Goal: Check status: Check status

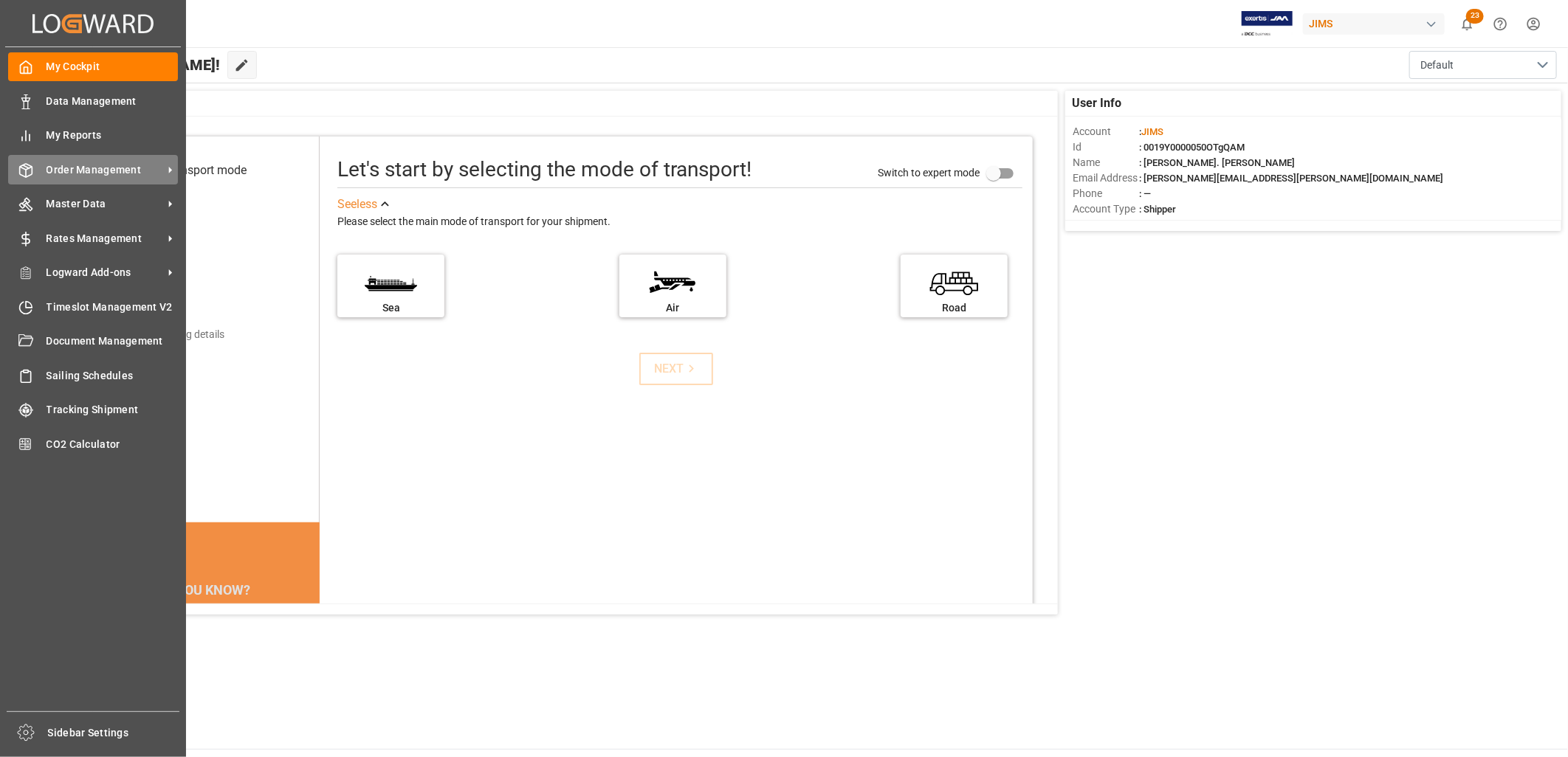
click at [70, 166] on span "Order Management" at bounding box center [105, 170] width 117 height 16
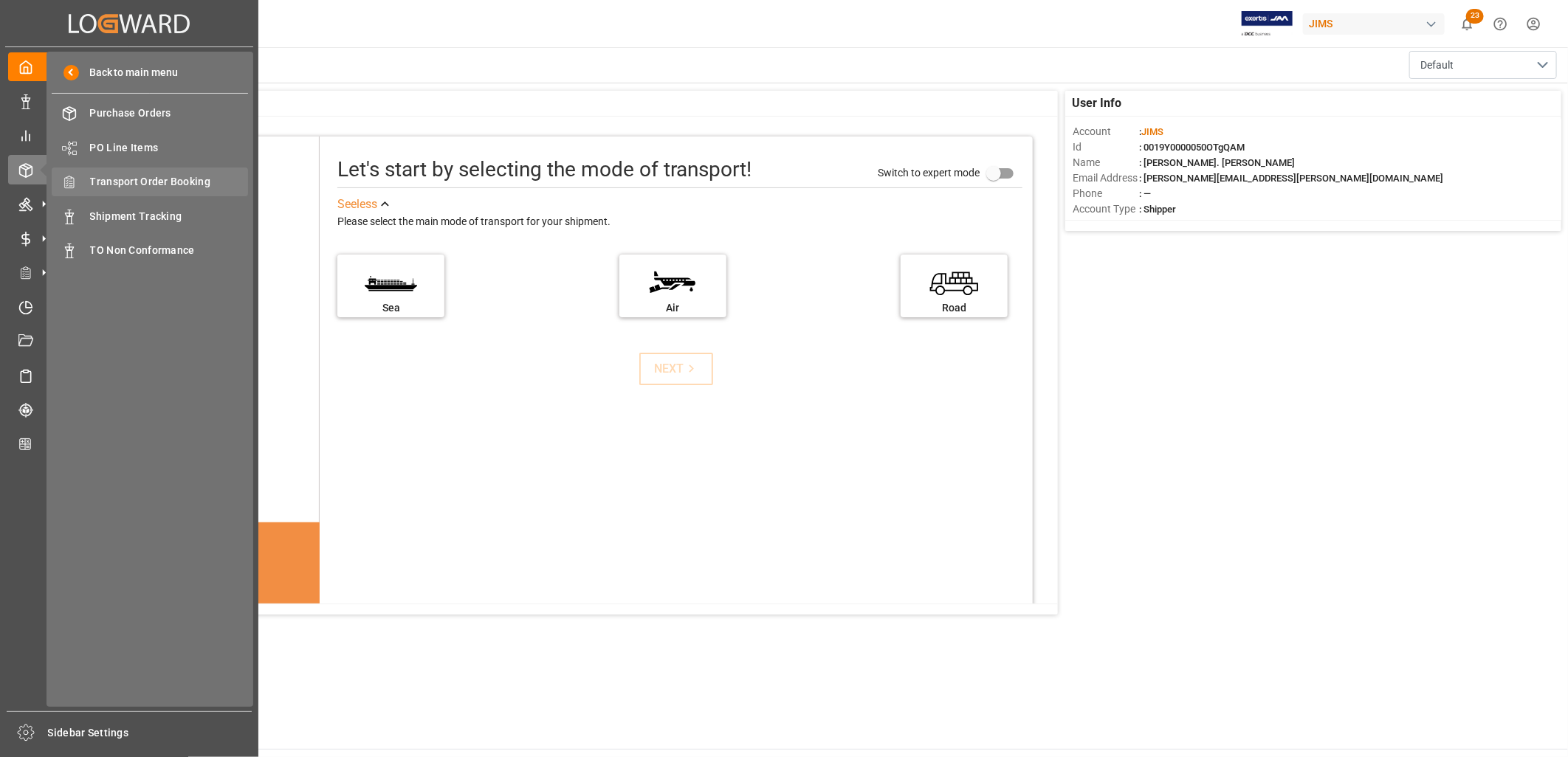
click at [155, 179] on span "Transport Order Booking" at bounding box center [169, 181] width 159 height 16
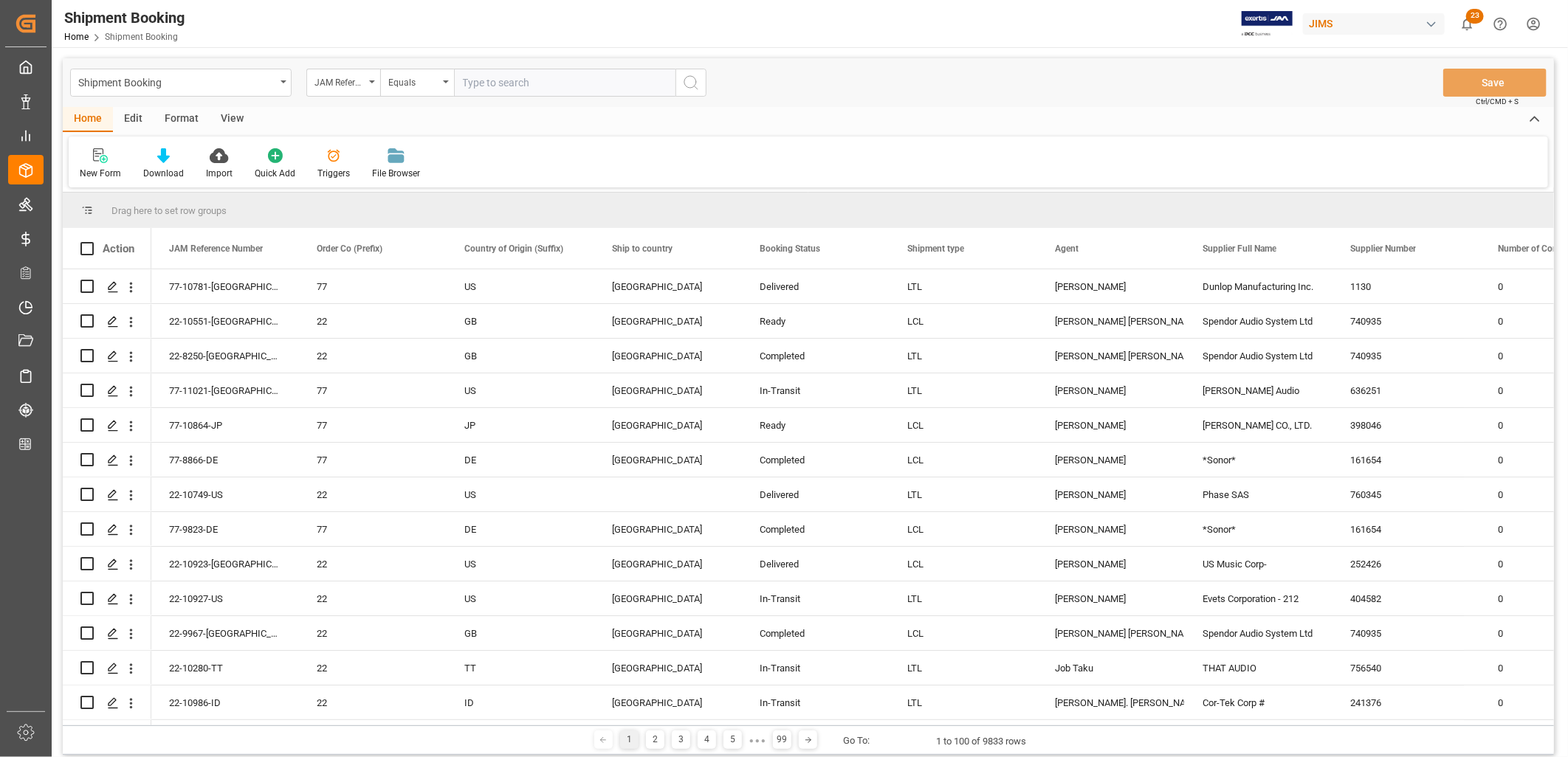
click at [478, 75] on input "text" at bounding box center [564, 82] width 222 height 28
type input "77-8440-[GEOGRAPHIC_DATA]"
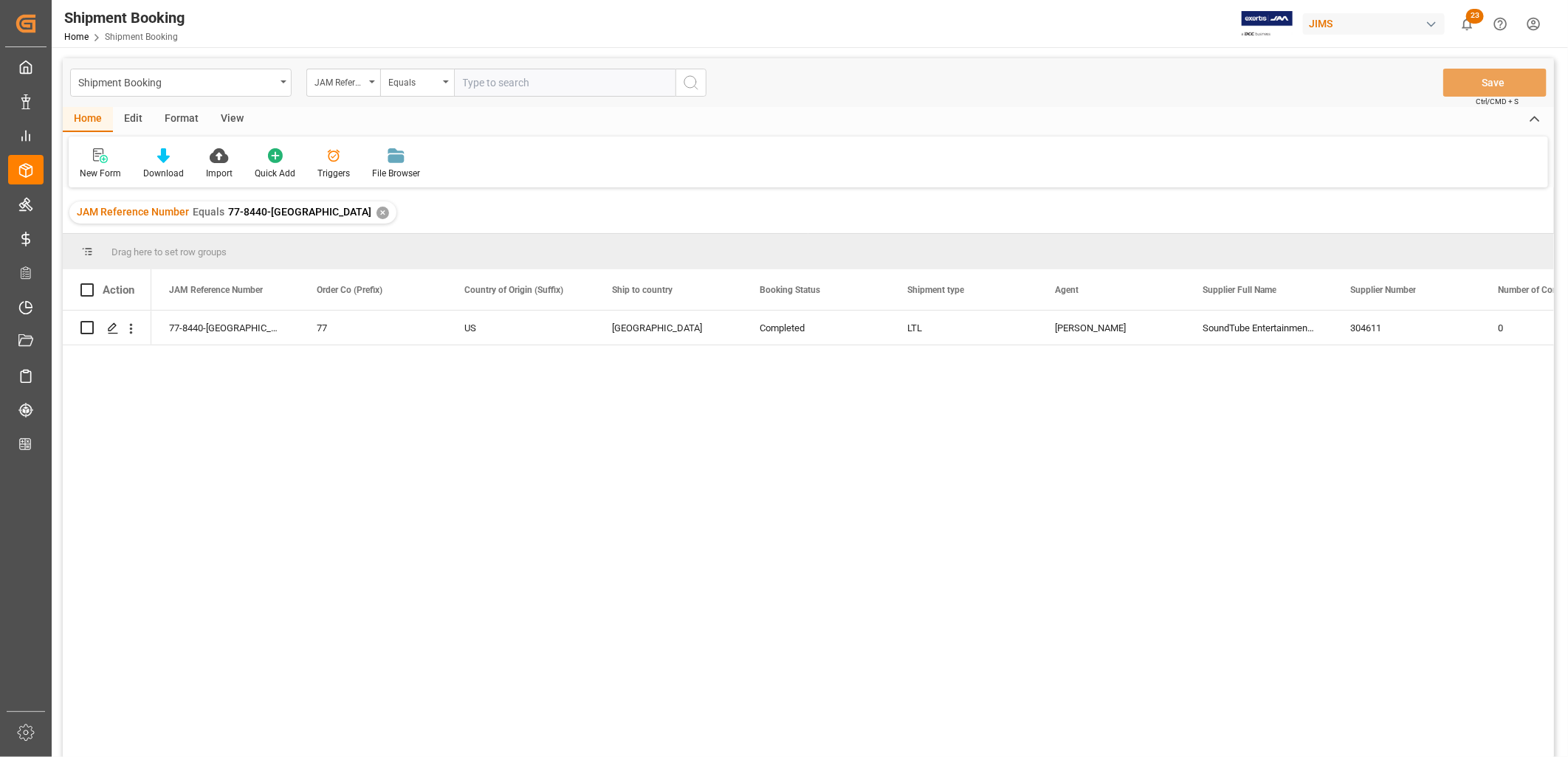
click at [377, 209] on div "✕" at bounding box center [382, 213] width 12 height 12
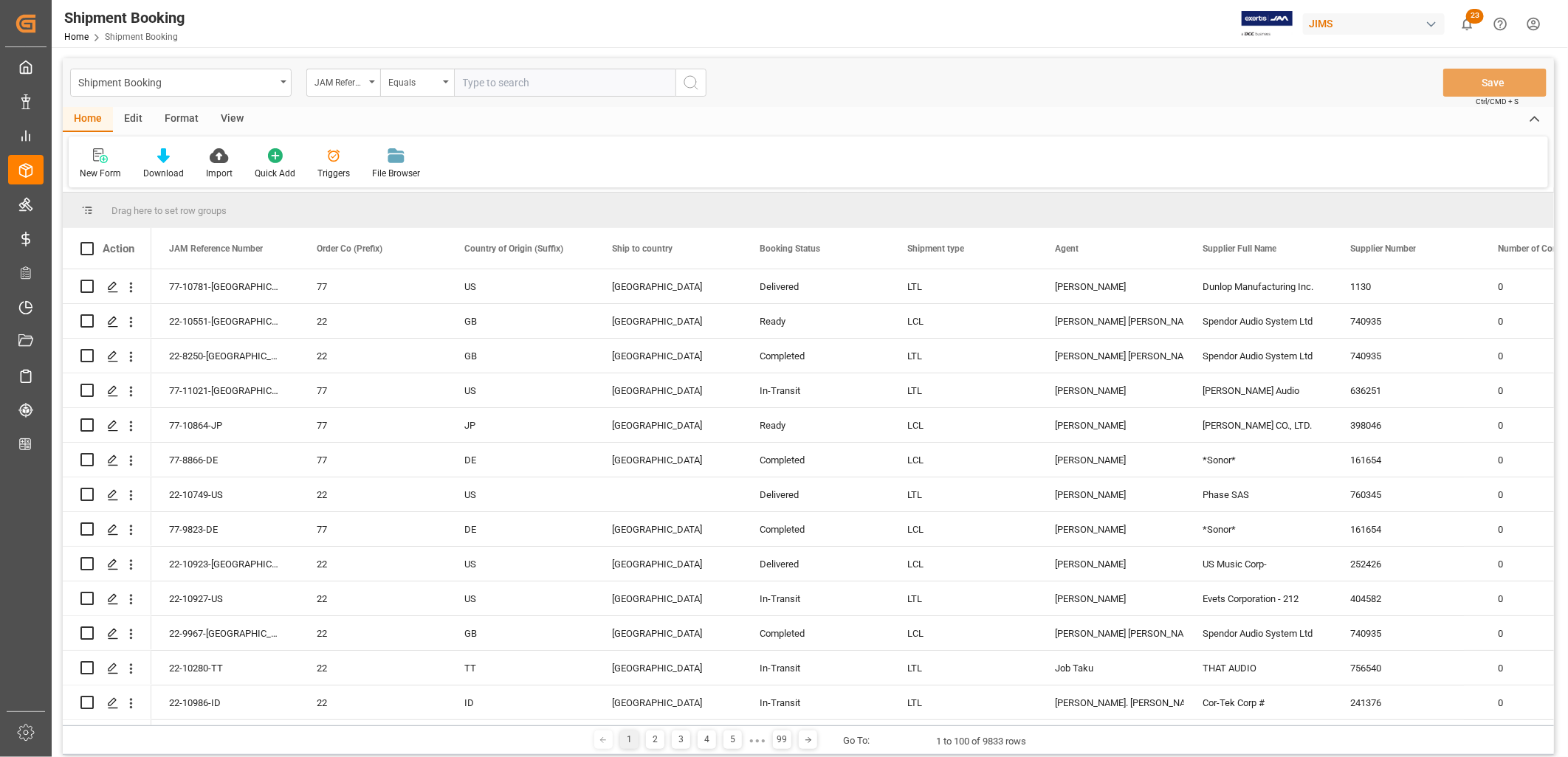
click at [473, 84] on input "text" at bounding box center [564, 82] width 222 height 28
type input "77-9982-CN"
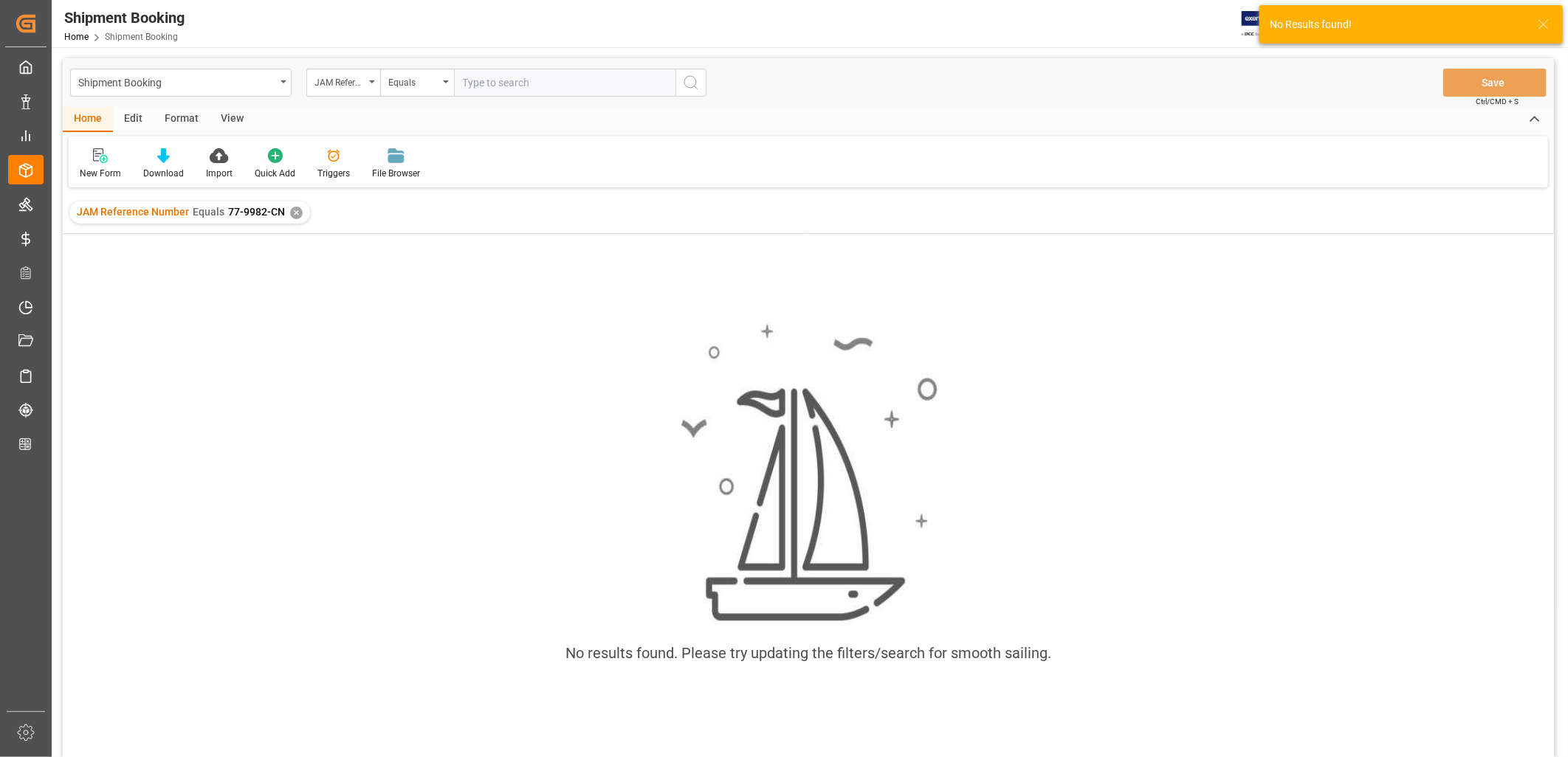
click at [297, 209] on div "✕" at bounding box center [296, 213] width 12 height 12
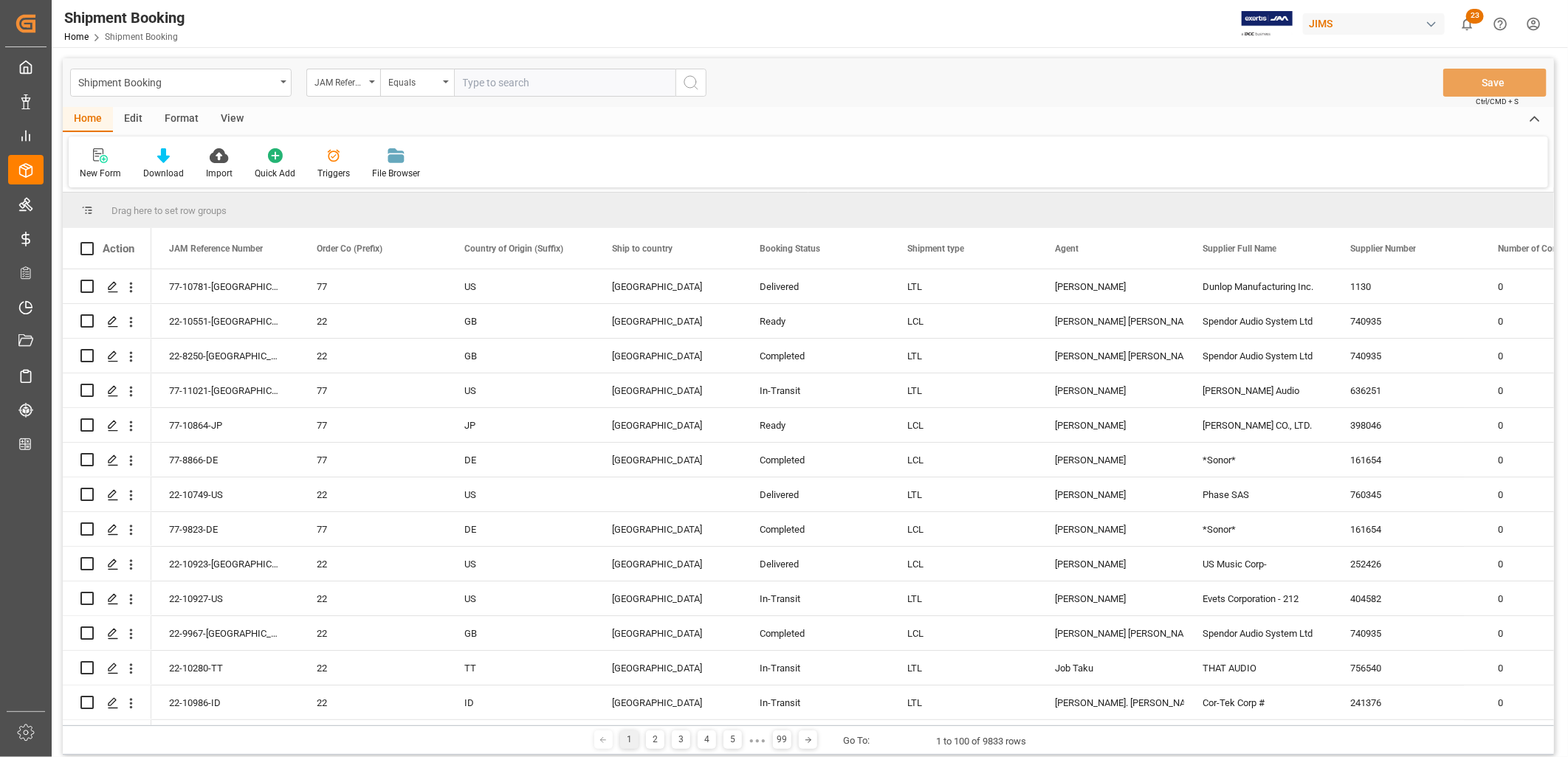
click at [498, 80] on input "text" at bounding box center [564, 82] width 222 height 28
type input "77-9822-ID"
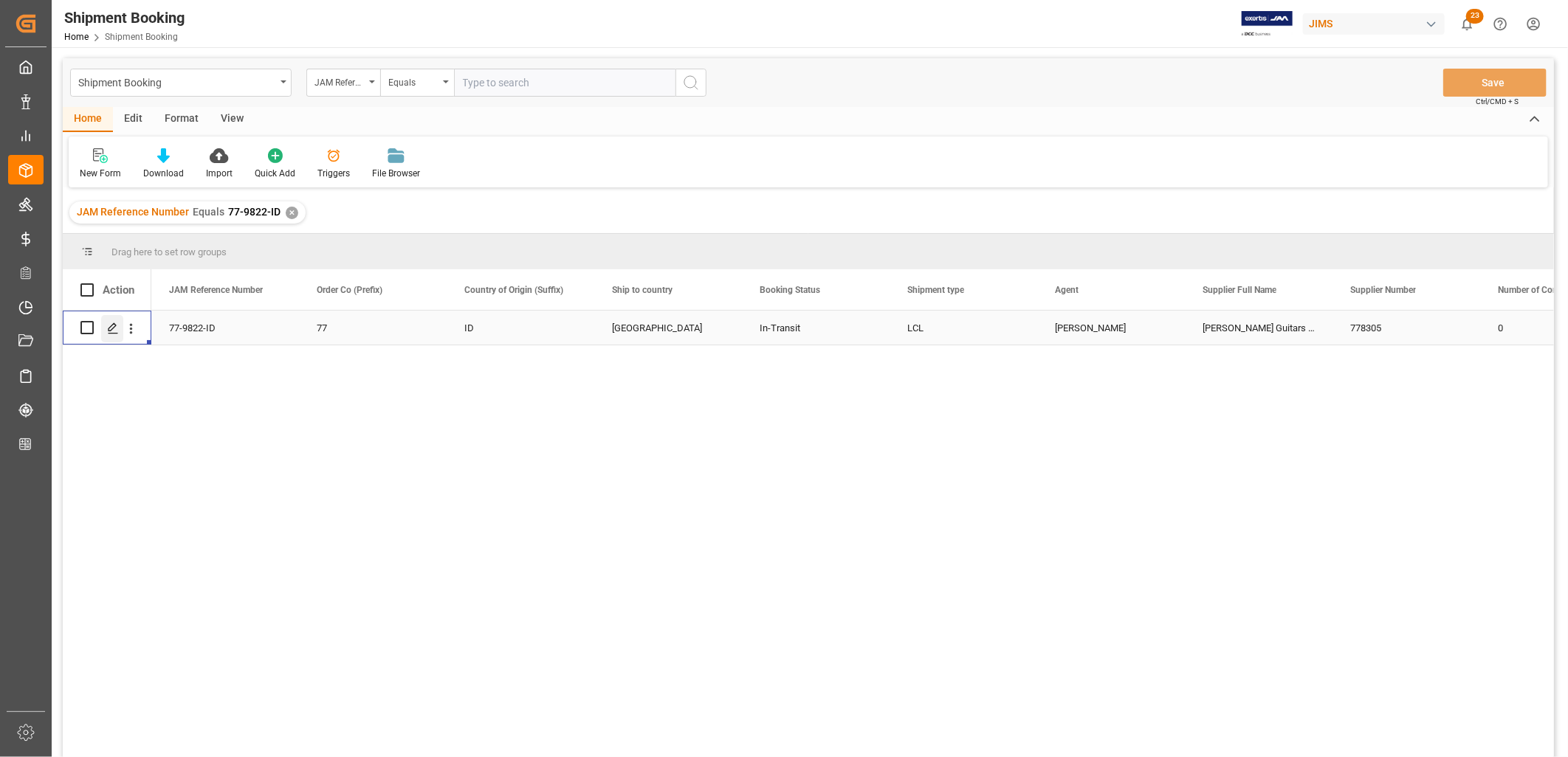
click at [113, 323] on polygon "Press SPACE to select this row." at bounding box center [112, 326] width 7 height 7
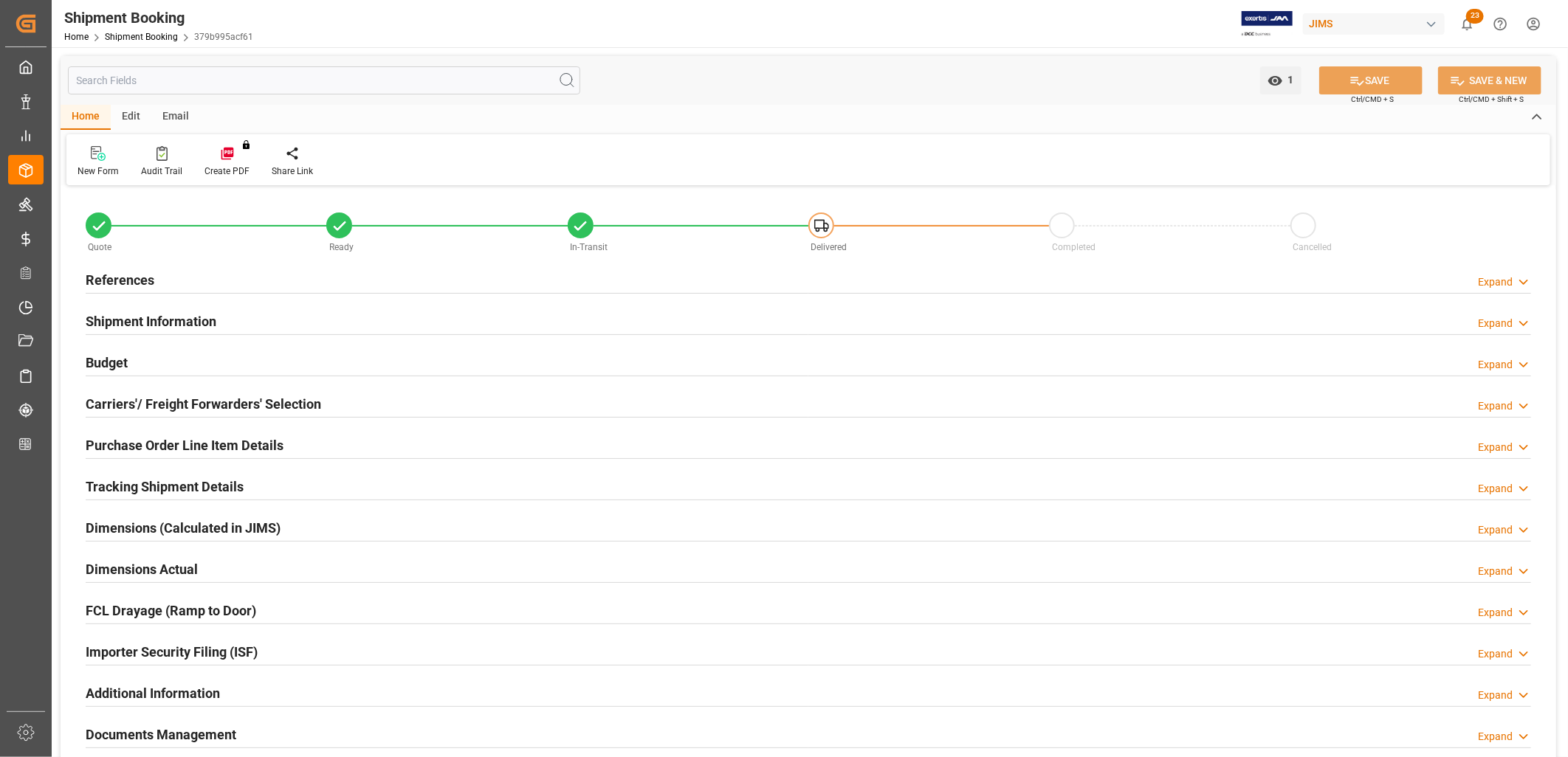
type input "23"
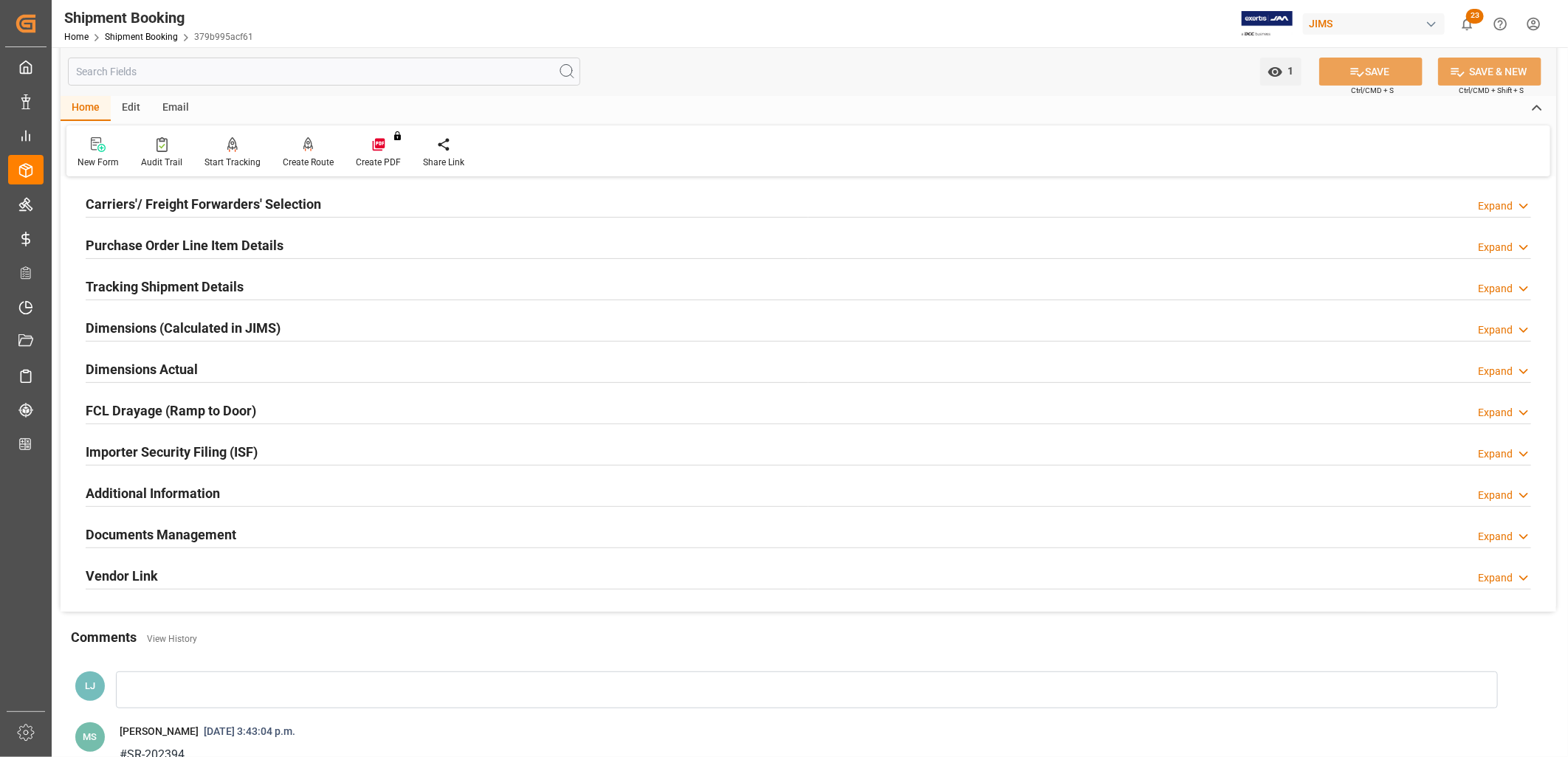
scroll to position [245, 0]
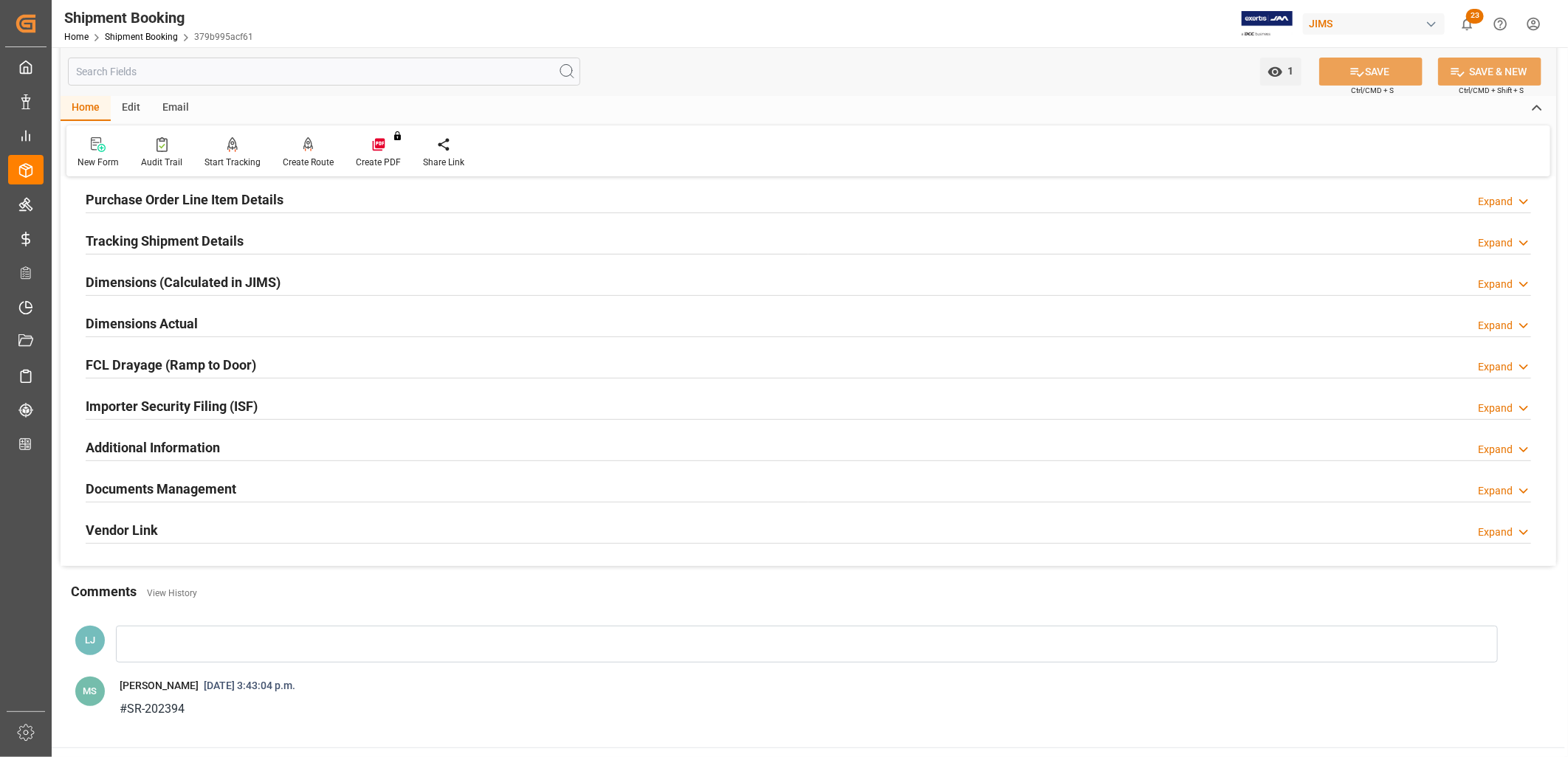
click at [193, 202] on h2 "Purchase Order Line Item Details" at bounding box center [185, 199] width 198 height 20
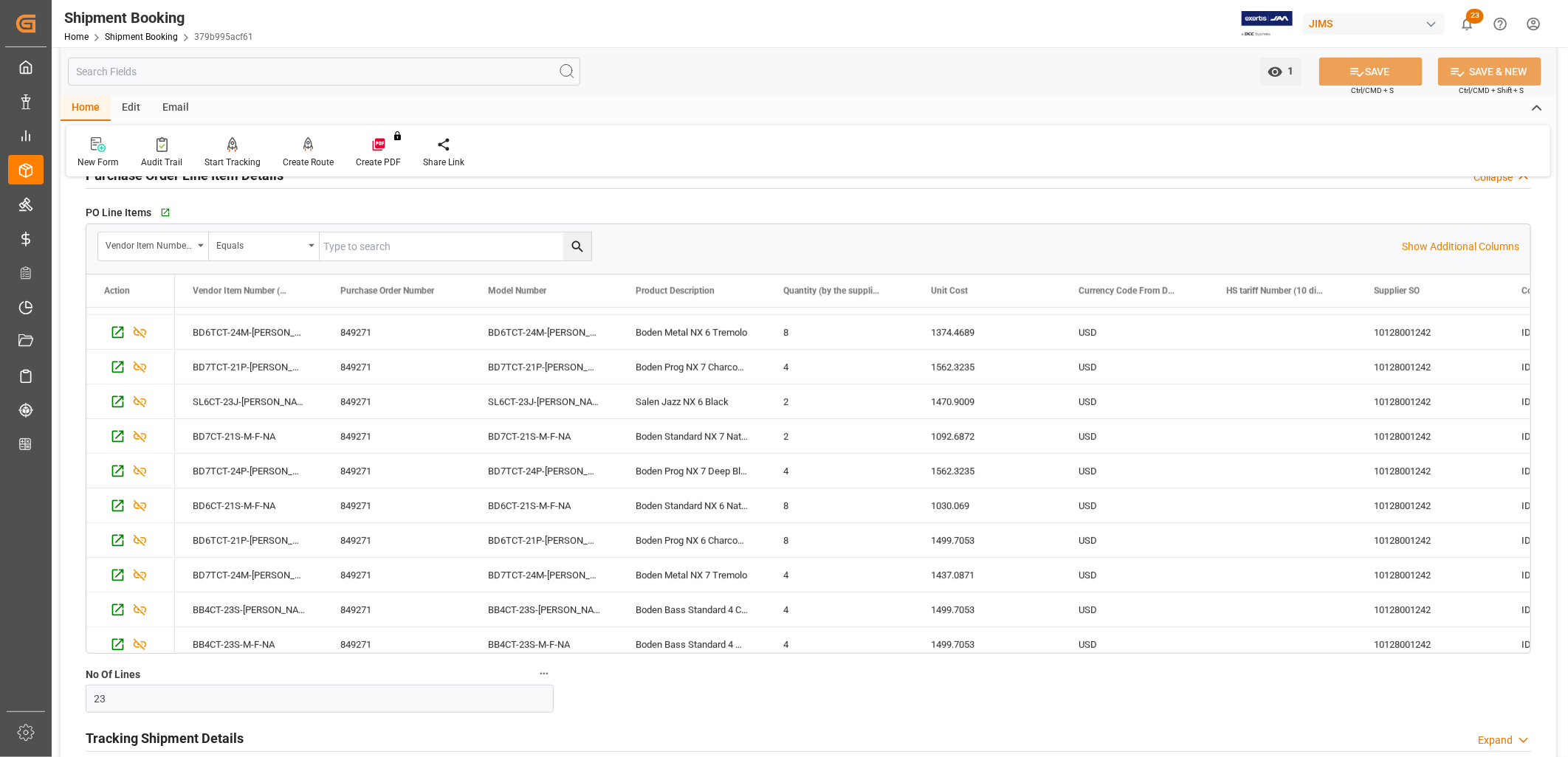
scroll to position [0, 0]
